Goal: Task Accomplishment & Management: Use online tool/utility

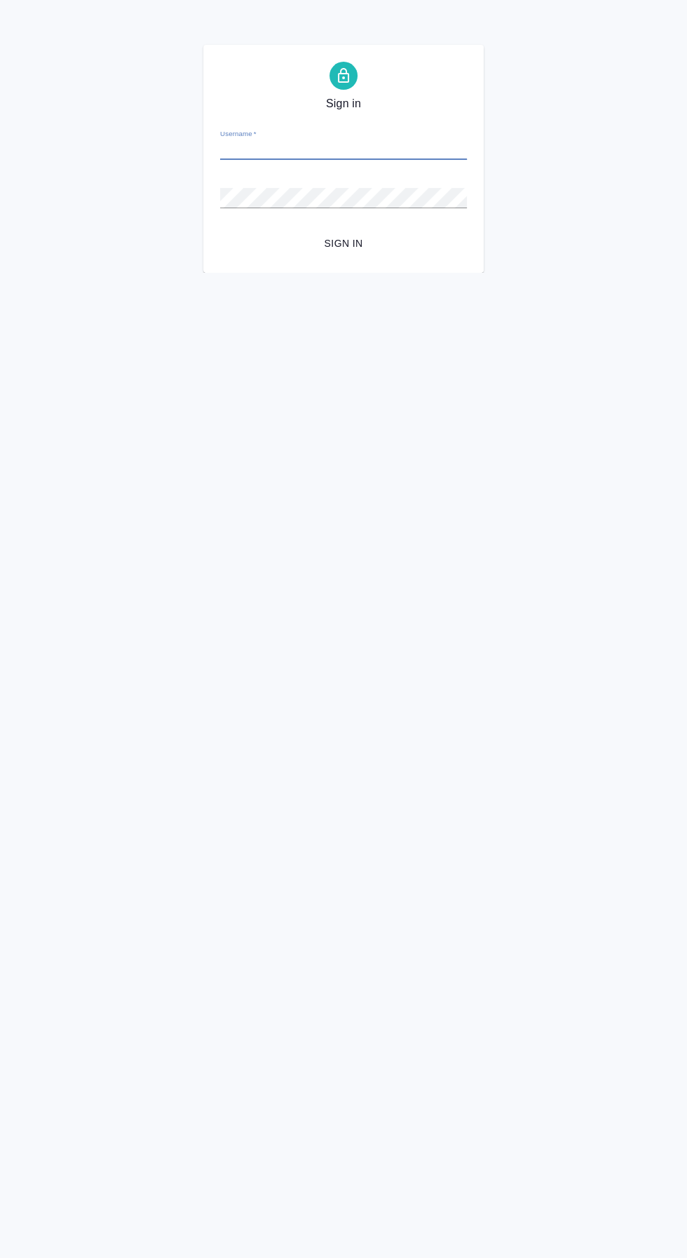
click at [365, 245] on span "Sign in" at bounding box center [343, 244] width 224 height 18
type input "g.harutyunyan@awatera.com"
click at [220, 231] on button "Sign in" at bounding box center [343, 244] width 247 height 26
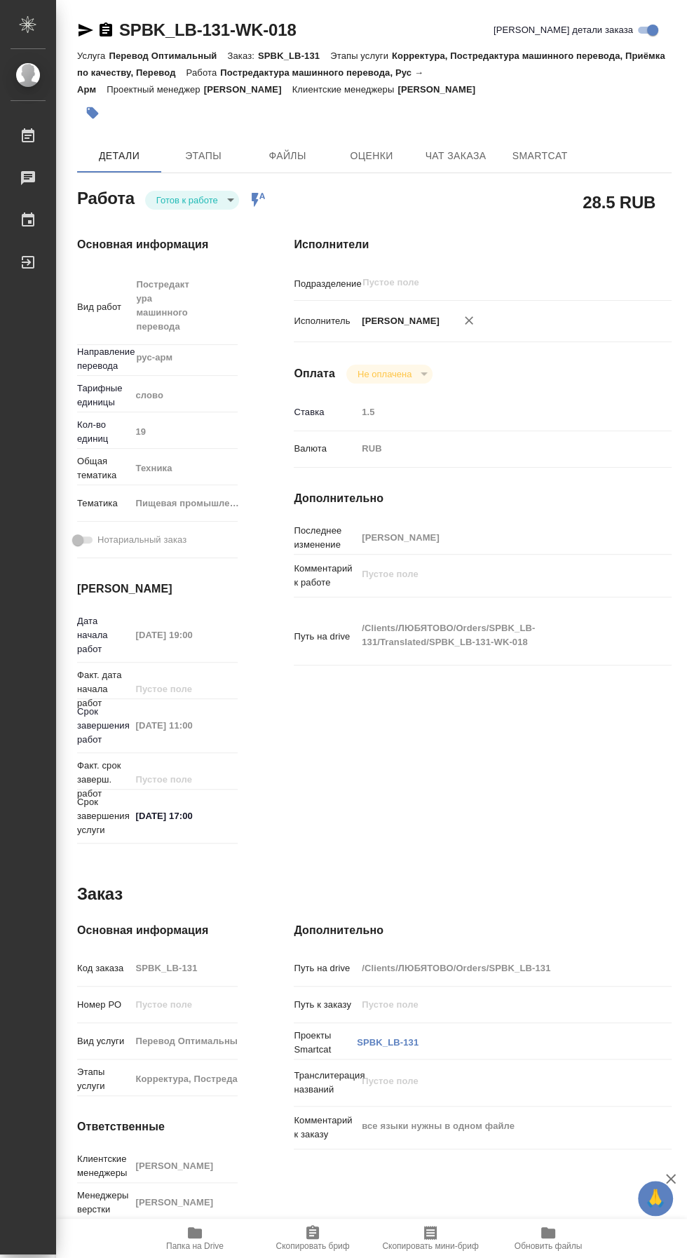
type textarea "x"
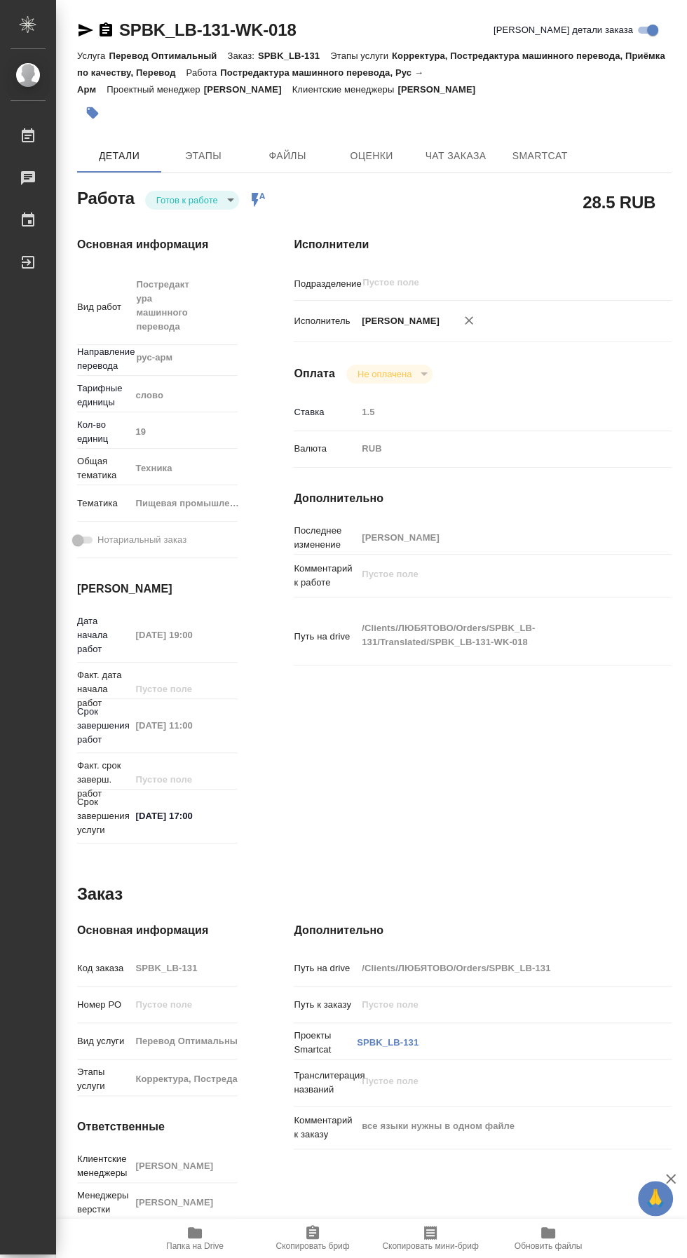
type textarea "x"
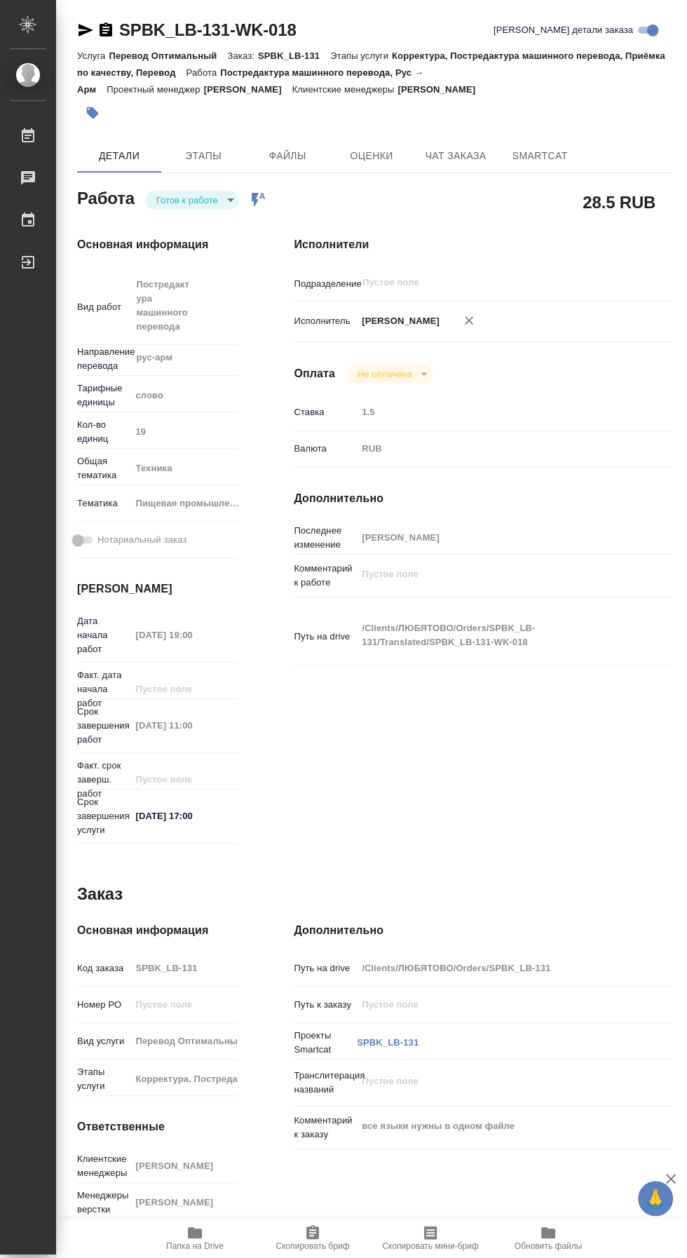
type textarea "x"
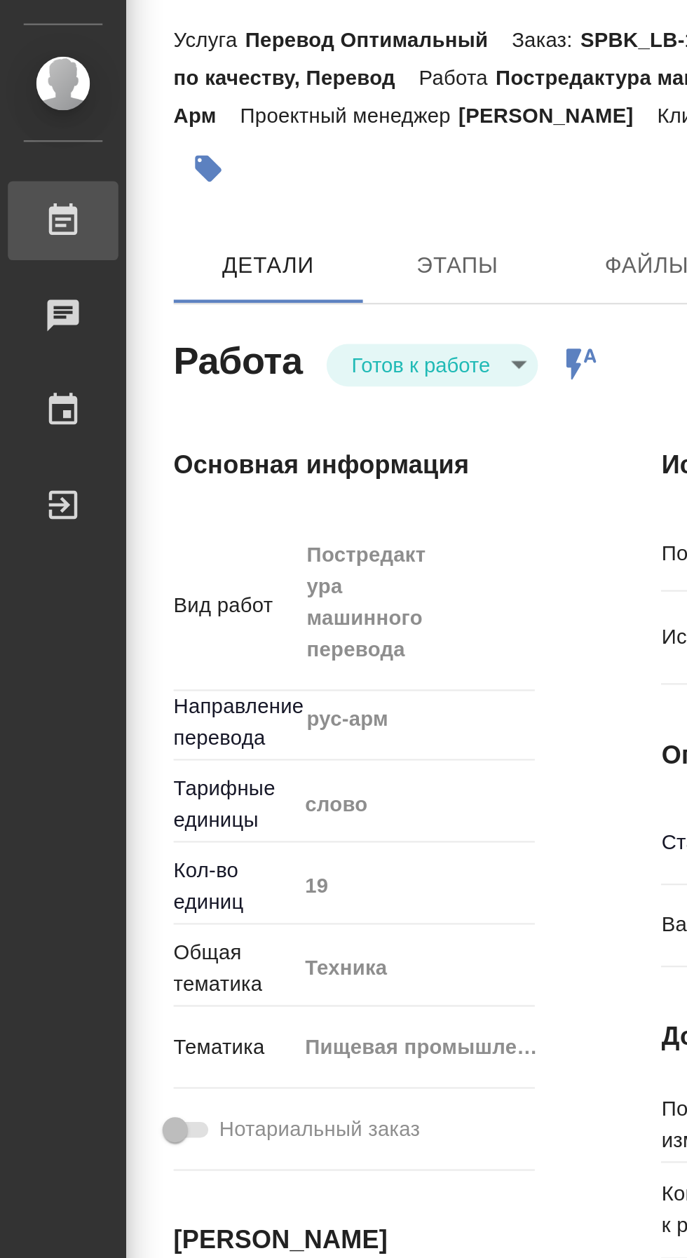
click at [27, 141] on div "Работы" at bounding box center [10, 136] width 35 height 21
type textarea "x"
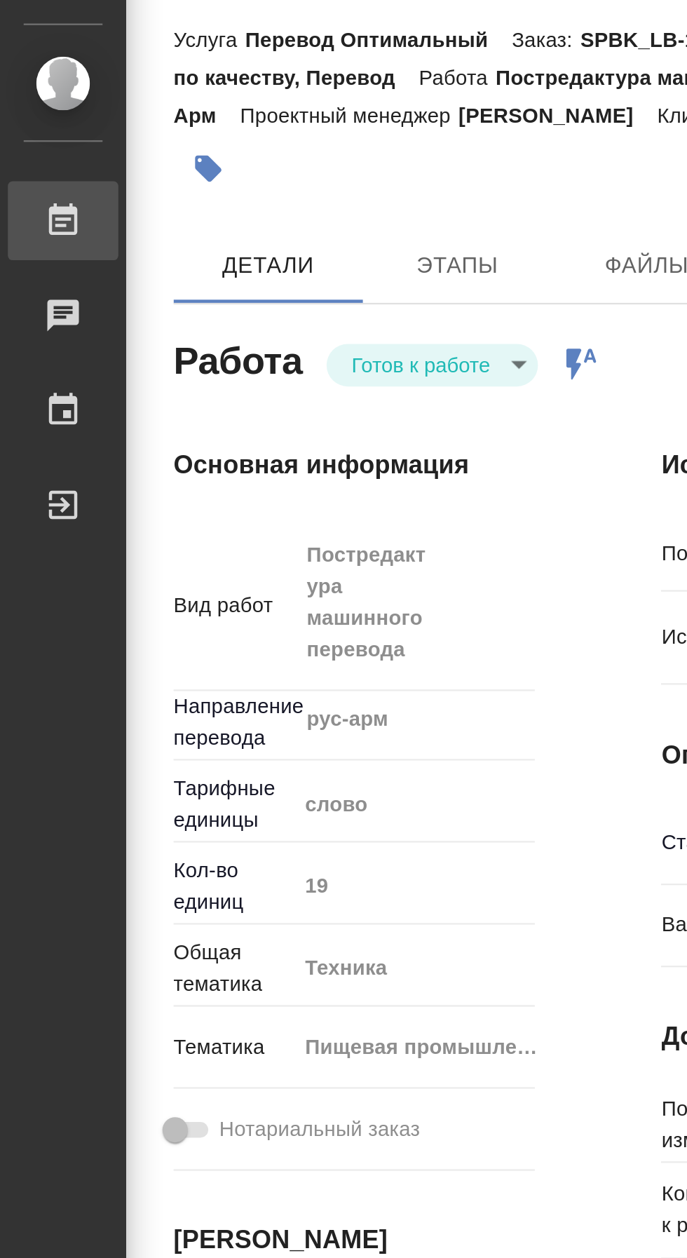
type textarea "x"
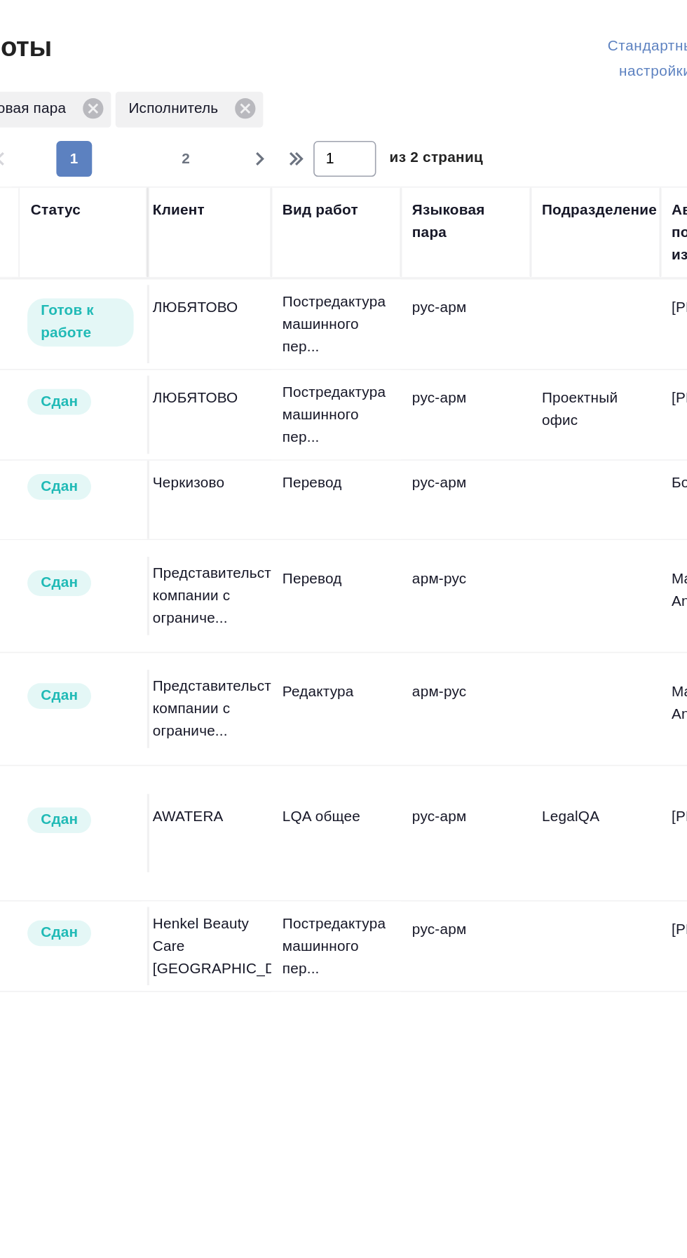
scroll to position [0, 86]
